Goal: Transaction & Acquisition: Download file/media

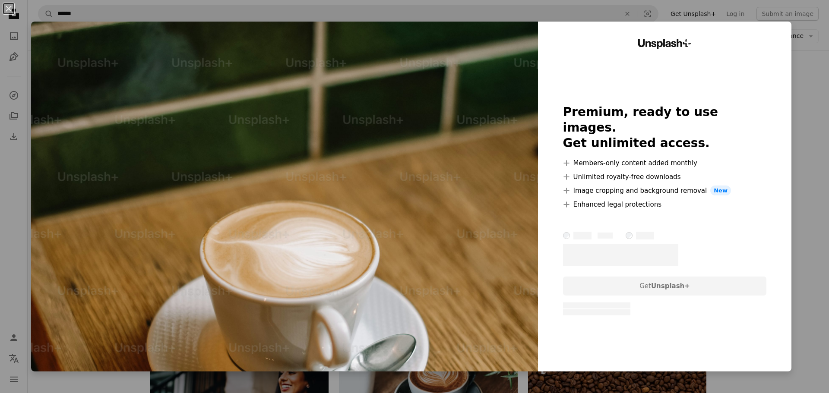
scroll to position [173, 0]
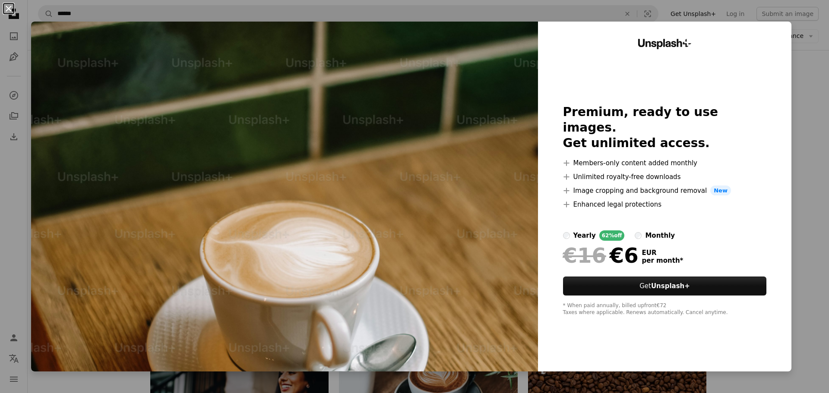
click at [7, 9] on button "An X shape" at bounding box center [8, 8] width 10 height 10
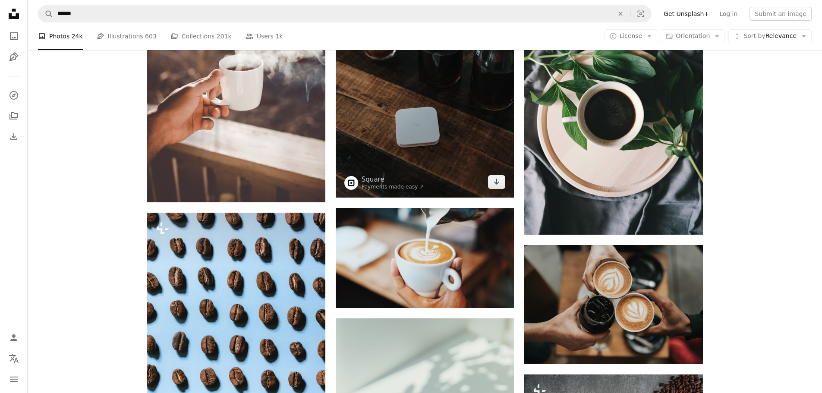
scroll to position [993, 0]
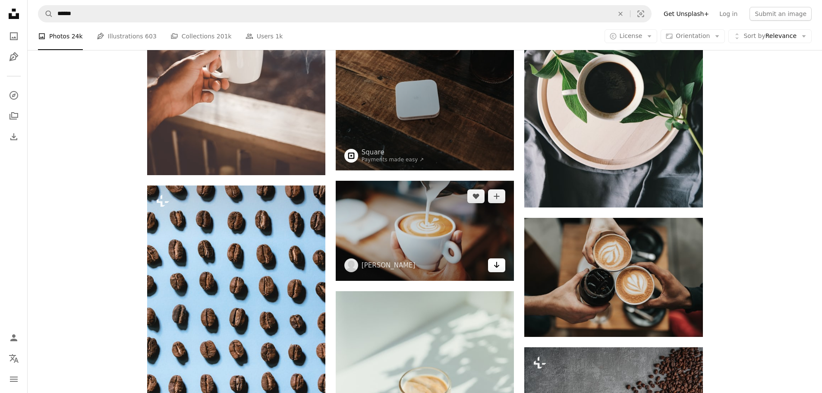
click at [497, 266] on icon "Download" at bounding box center [497, 265] width 6 height 6
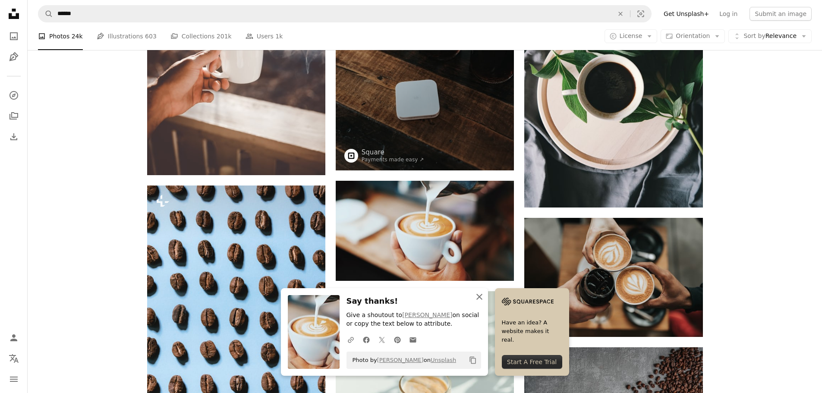
click at [477, 296] on icon "An X shape" at bounding box center [479, 297] width 10 height 10
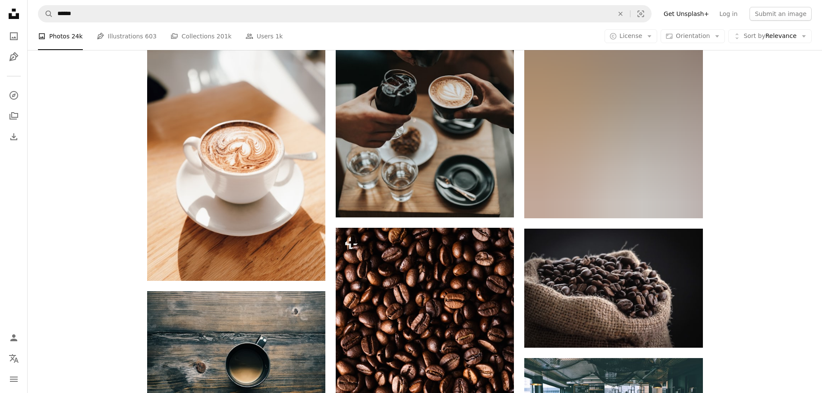
scroll to position [5137, 0]
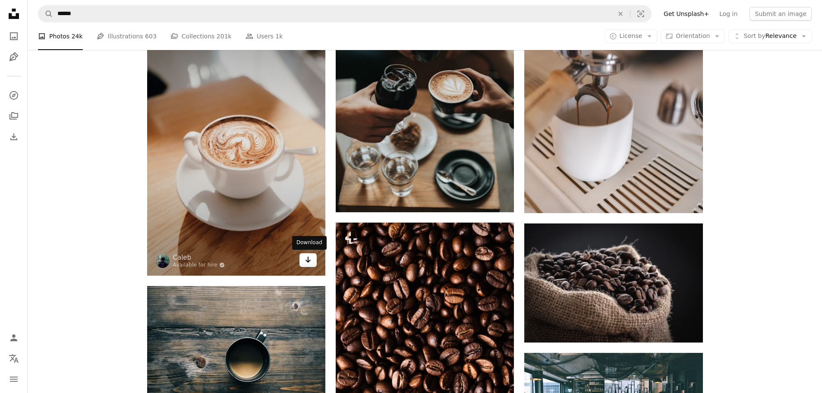
click at [308, 260] on icon "Download" at bounding box center [309, 260] width 6 height 6
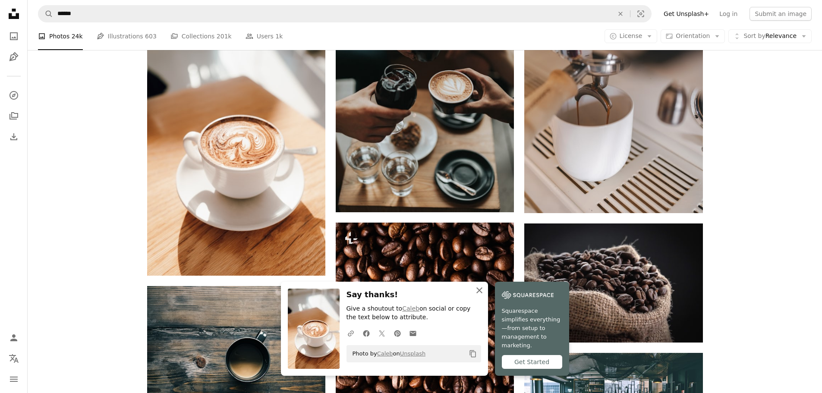
click at [477, 296] on icon "An X shape" at bounding box center [479, 290] width 10 height 10
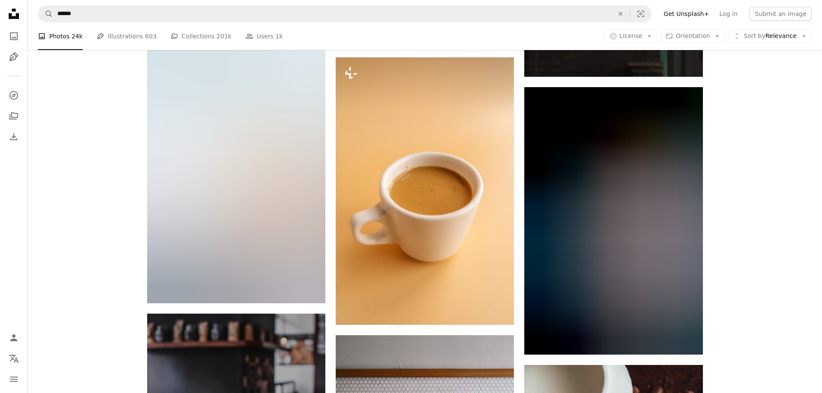
scroll to position [16319, 0]
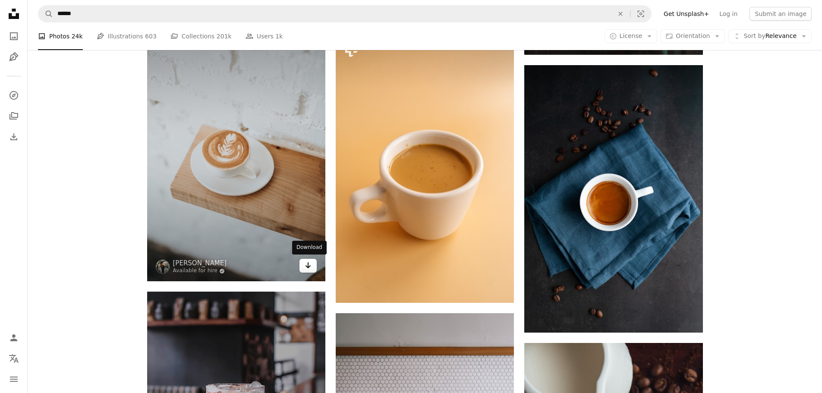
click at [309, 268] on icon "Arrow pointing down" at bounding box center [308, 265] width 7 height 10
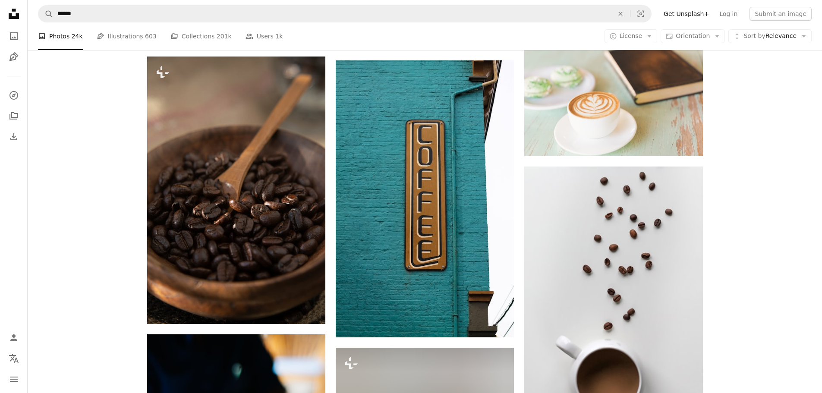
scroll to position [21845, 0]
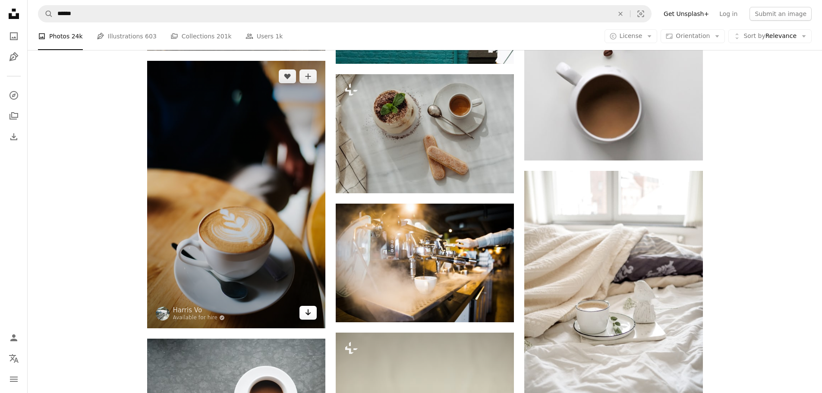
click at [305, 310] on icon "Arrow pointing down" at bounding box center [308, 312] width 7 height 10
